Goal: Communication & Community: Answer question/provide support

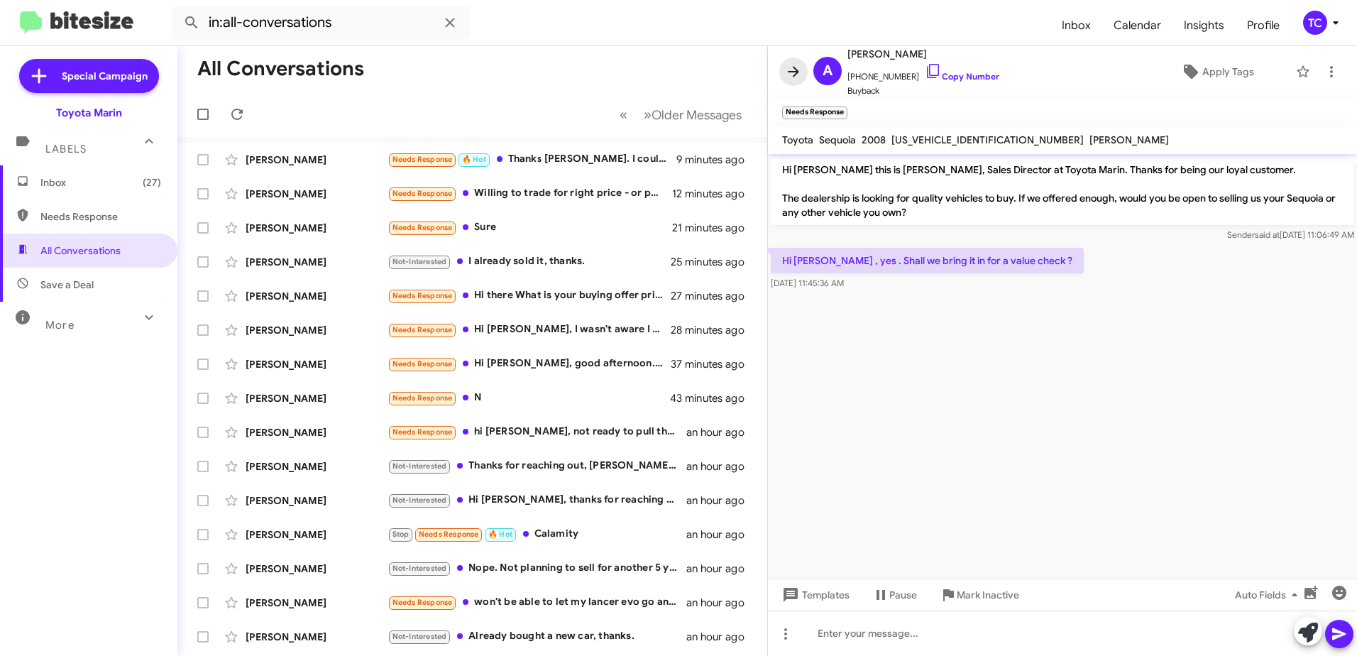
click at [787, 72] on icon at bounding box center [793, 71] width 17 height 17
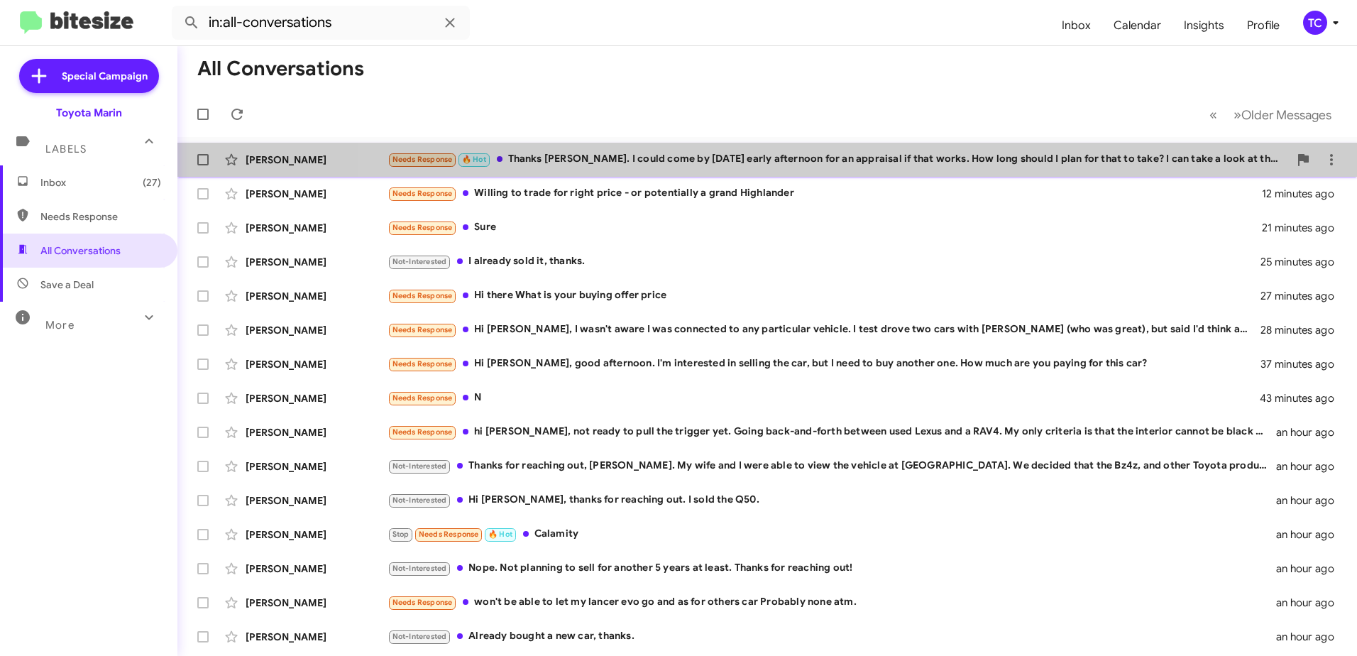
click at [827, 154] on div "Needs Response 🔥 Hot Thanks [PERSON_NAME]. I could come by [DATE] early afterno…" at bounding box center [838, 159] width 901 height 16
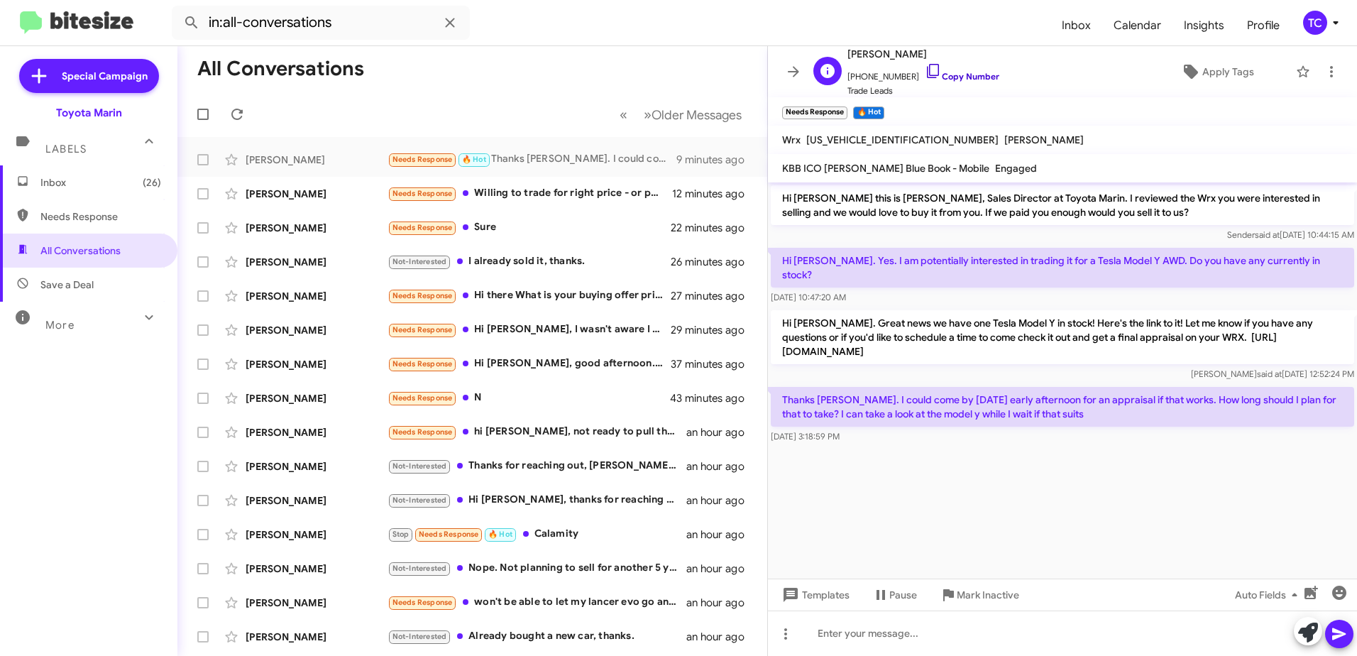
click at [925, 65] on icon at bounding box center [933, 70] width 17 height 17
click at [1037, 454] on div at bounding box center [1062, 453] width 589 height 14
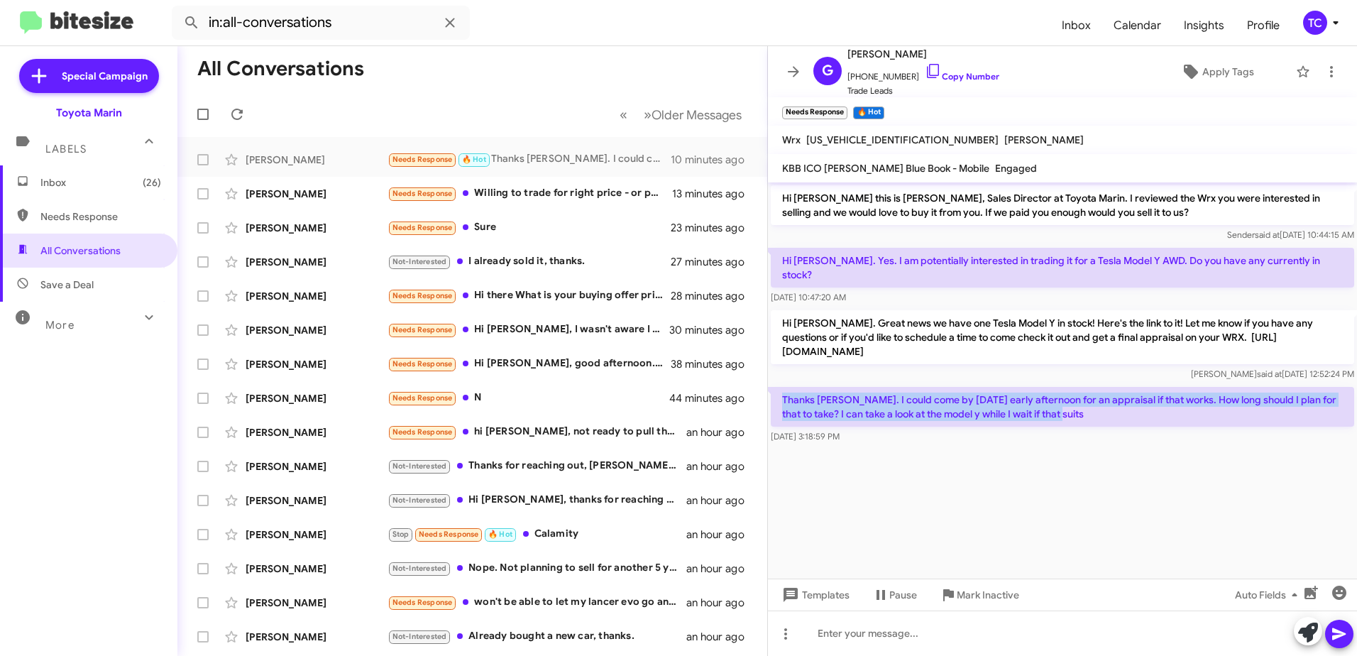
drag, startPoint x: 1068, startPoint y: 416, endPoint x: 782, endPoint y: 403, distance: 285.6
click at [782, 403] on p "Thanks [PERSON_NAME]. I could come by [DATE] early afternoon for an appraisal i…" at bounding box center [1062, 407] width 583 height 40
drag, startPoint x: 782, startPoint y: 403, endPoint x: 794, endPoint y: 402, distance: 12.1
copy p "Thanks [PERSON_NAME]. I could come by [DATE] early afternoon for an appraisal i…"
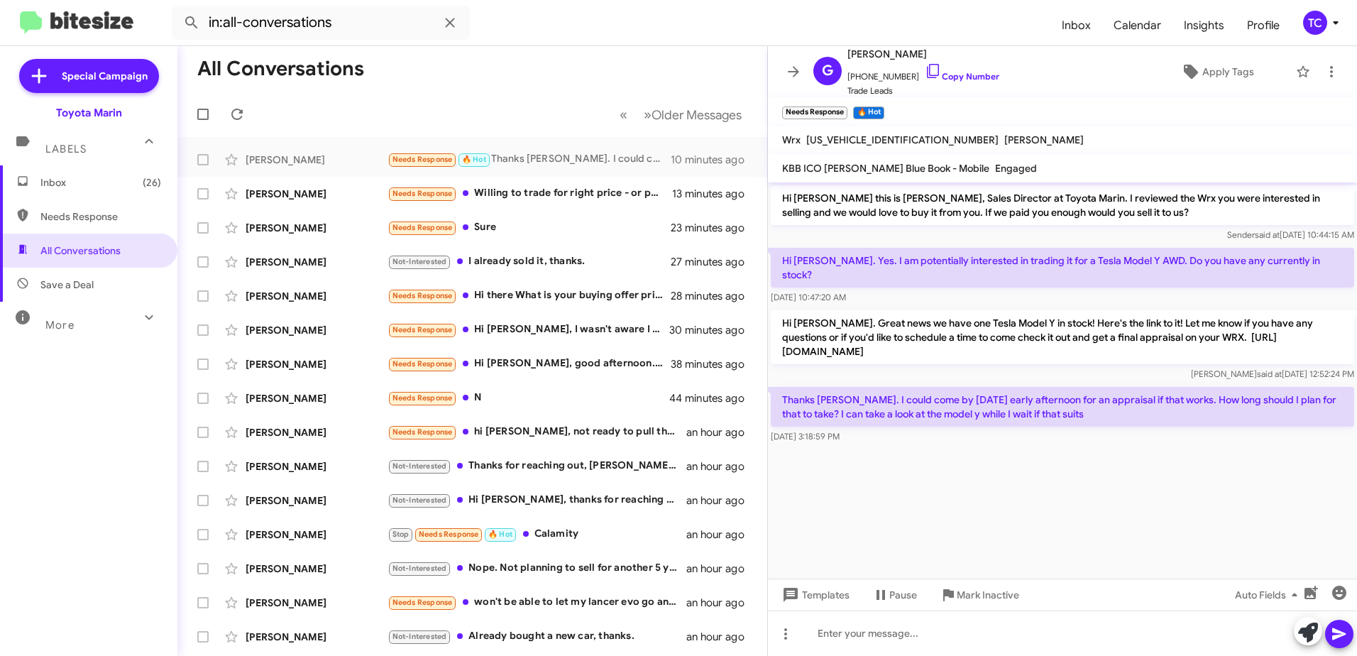
click at [887, 478] on cdk-virtual-scroll-viewport "Hi [PERSON_NAME] this is [PERSON_NAME], Sales Director at Toyota Marin. I revie…" at bounding box center [1062, 380] width 589 height 396
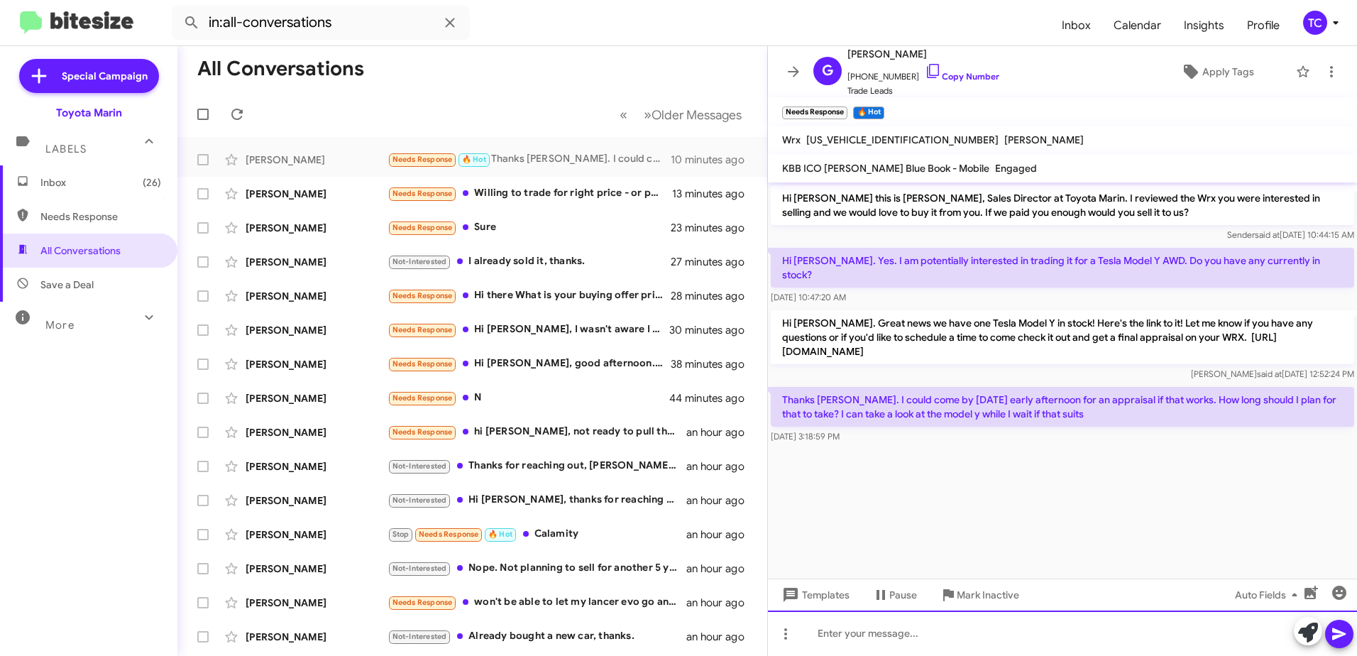
click at [882, 630] on div at bounding box center [1062, 632] width 589 height 45
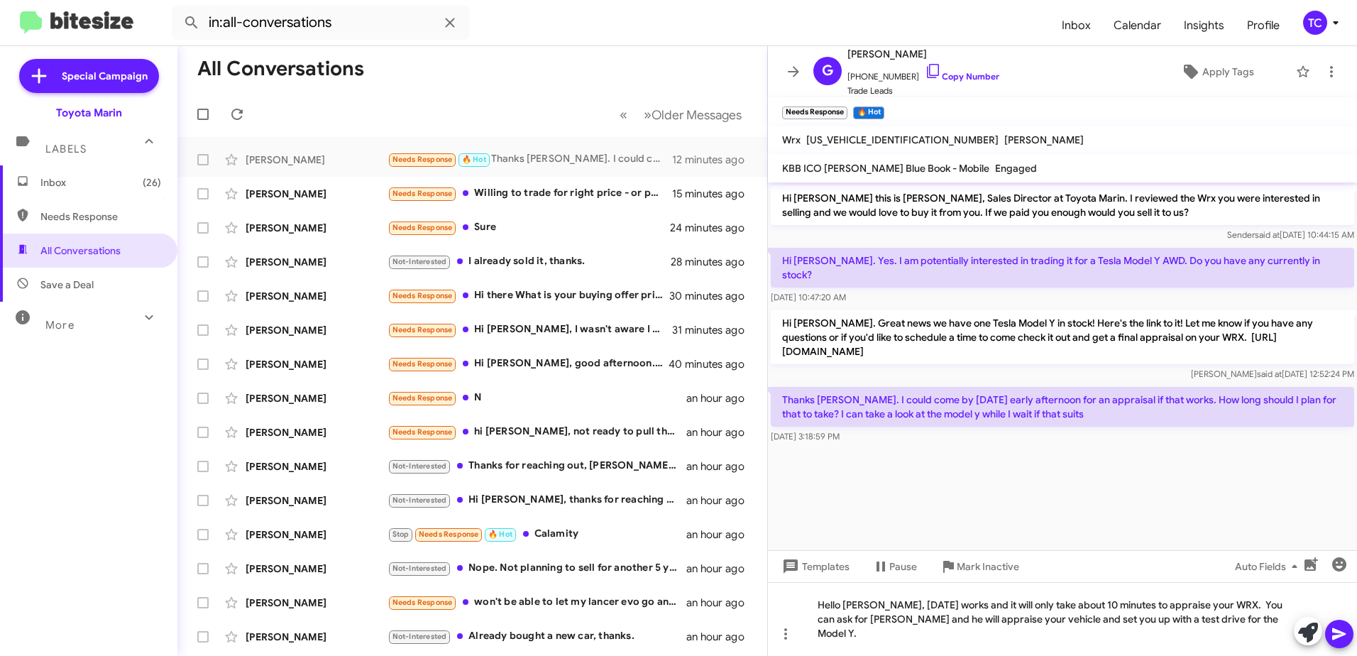
click at [1346, 634] on icon at bounding box center [1338, 634] width 13 height 12
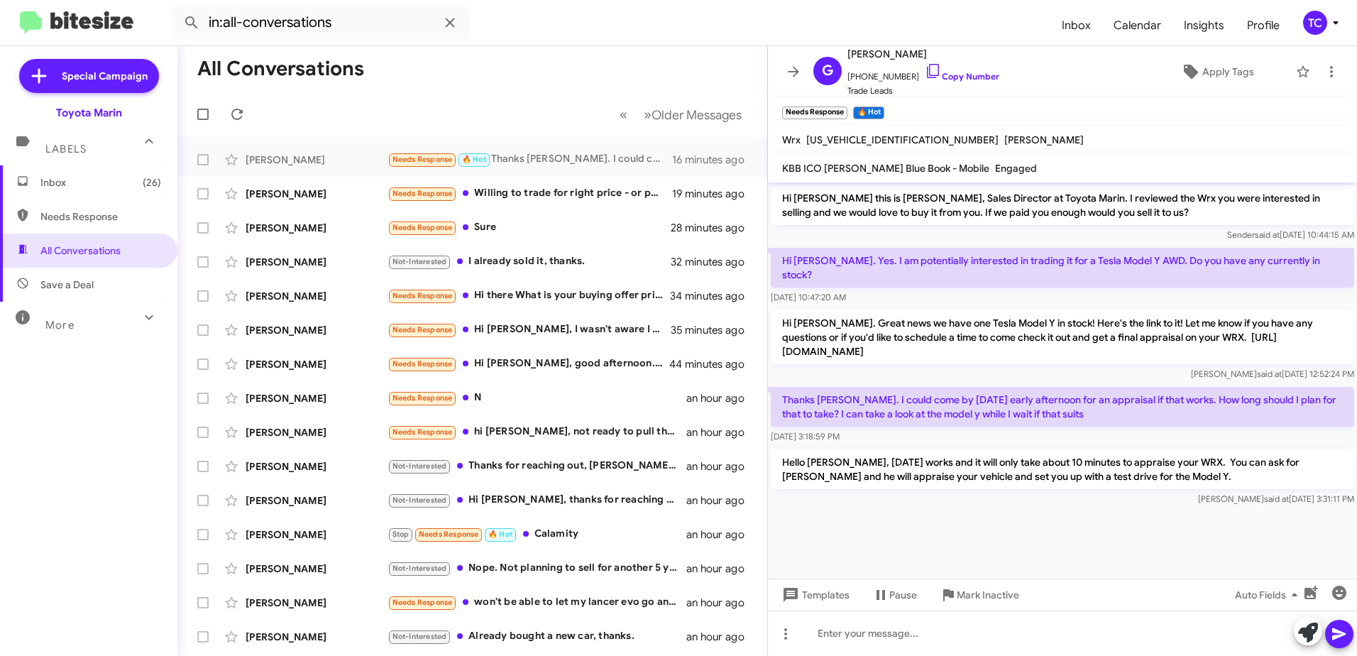
click at [921, 512] on div at bounding box center [1062, 518] width 589 height 18
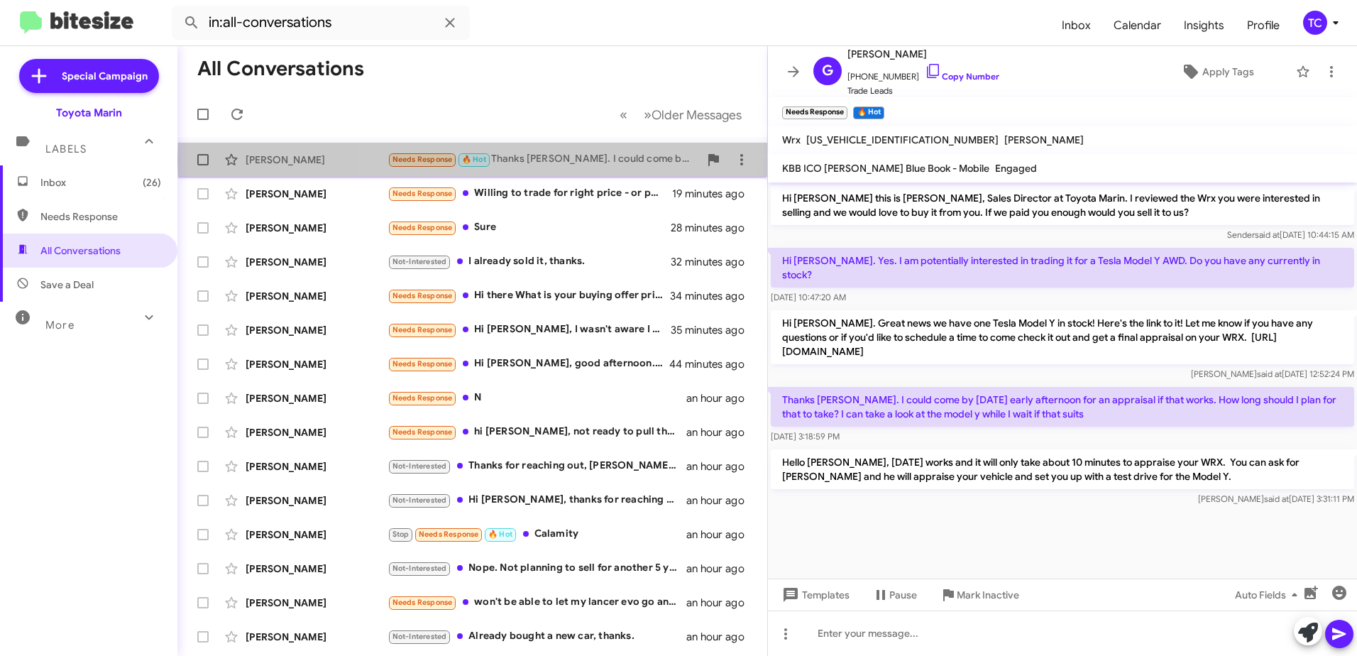
click at [578, 160] on div "Needs Response 🔥 Hot Thanks [PERSON_NAME]. I could come by [DATE] early afterno…" at bounding box center [544, 159] width 312 height 16
